Goal: Navigation & Orientation: Find specific page/section

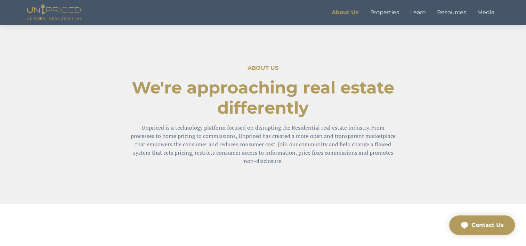
click at [384, 12] on link "Properties" at bounding box center [384, 13] width 40 height 14
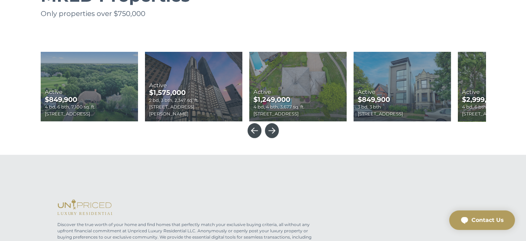
scroll to position [369, 0]
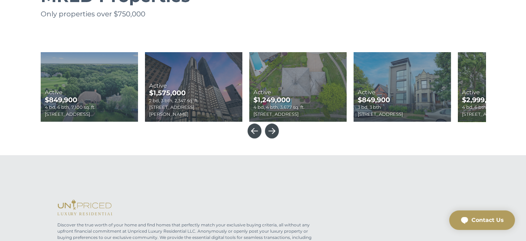
click at [271, 133] on icon at bounding box center [271, 131] width 7 height 8
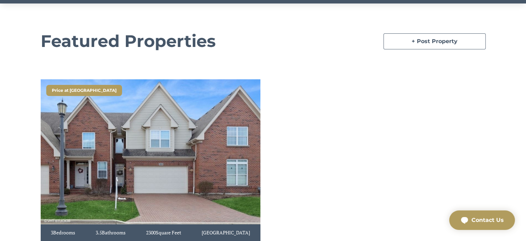
scroll to position [0, 0]
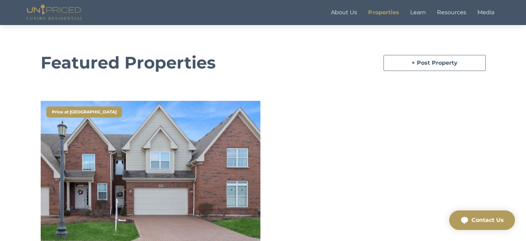
click at [336, 11] on link "About Us" at bounding box center [343, 13] width 37 height 14
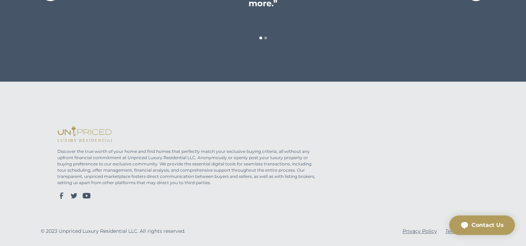
scroll to position [654, 0]
